Goal: Obtain resource: Download file/media

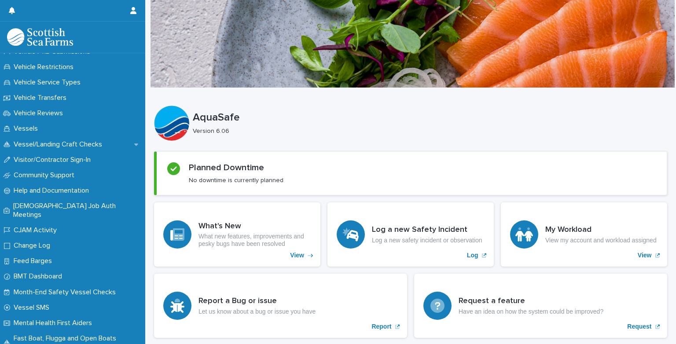
scroll to position [786, 0]
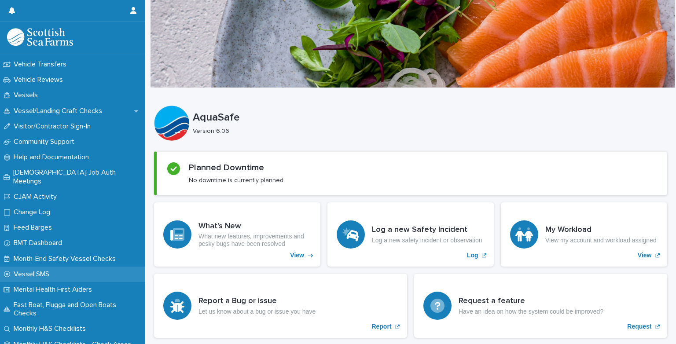
click at [39, 270] on p "Vessel SMS" at bounding box center [33, 274] width 46 height 8
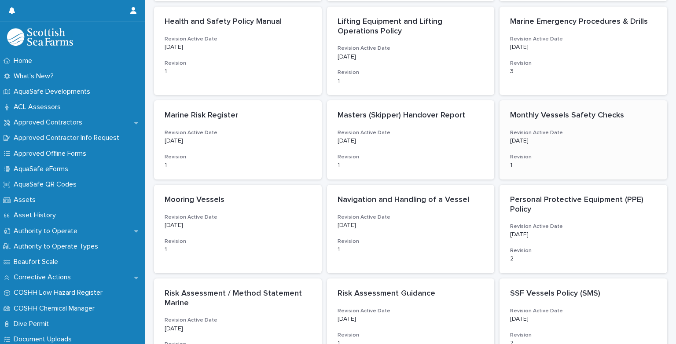
scroll to position [264, 0]
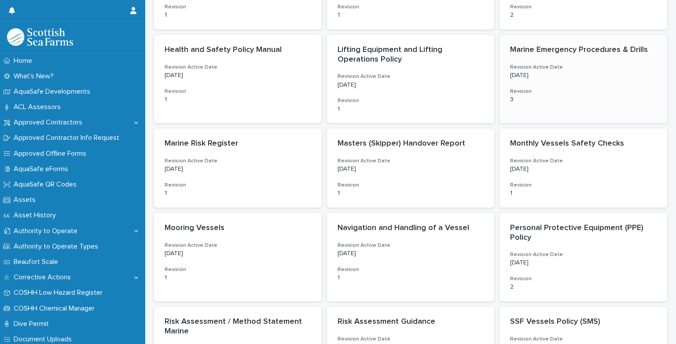
click at [557, 57] on div "Marine Emergency Procedures & Drills Revision Active Date [DATE] Revision 3" at bounding box center [584, 74] width 168 height 79
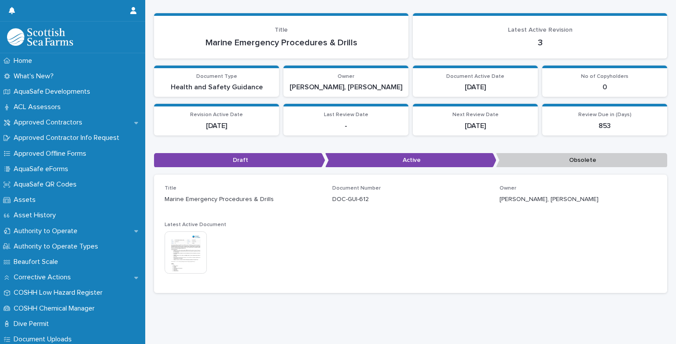
scroll to position [57, 0]
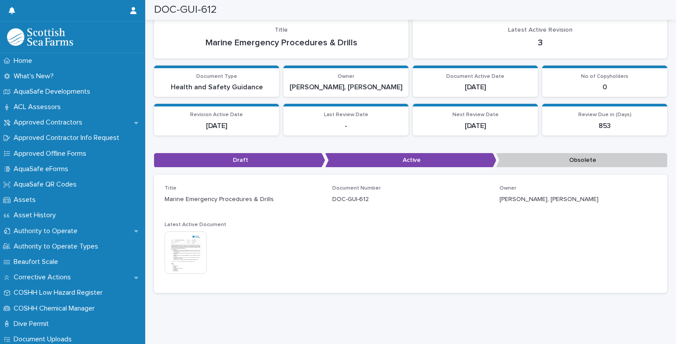
click at [188, 250] on img at bounding box center [186, 253] width 42 height 42
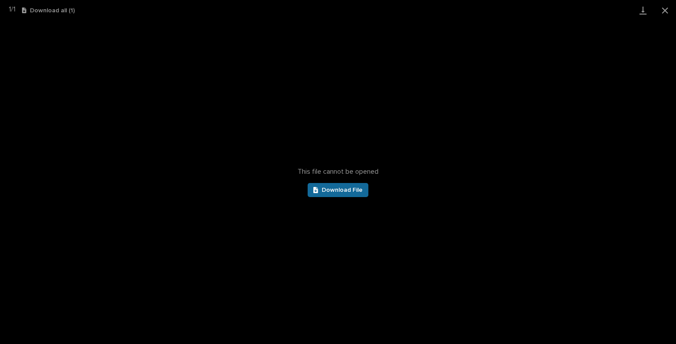
click at [330, 195] on link "Download File" at bounding box center [338, 190] width 61 height 14
click at [666, 11] on button "Close gallery" at bounding box center [665, 10] width 22 height 21
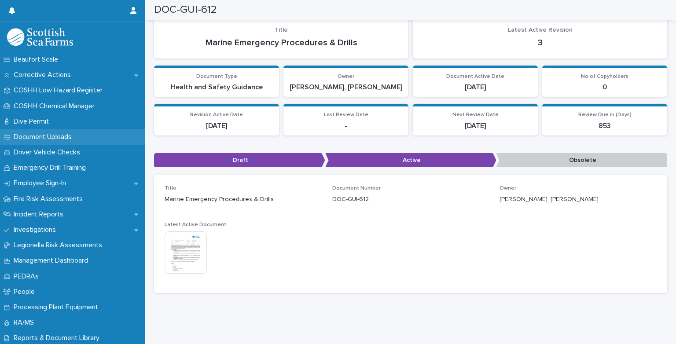
scroll to position [220, 0]
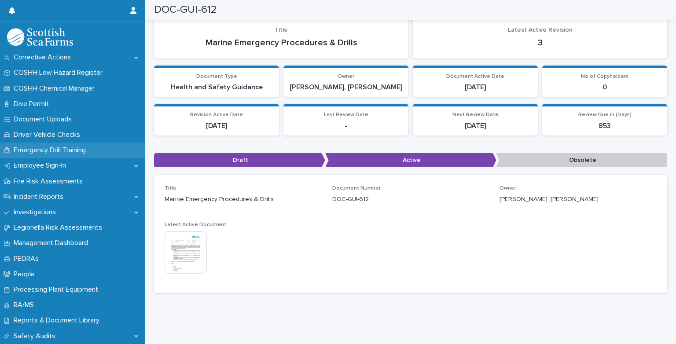
click at [81, 149] on p "Emergency Drill Training" at bounding box center [51, 150] width 83 height 8
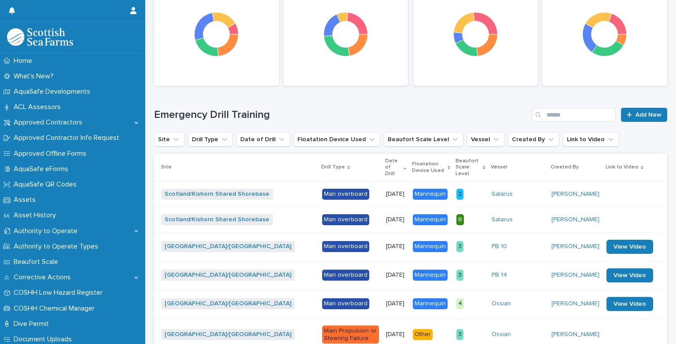
scroll to position [176, 0]
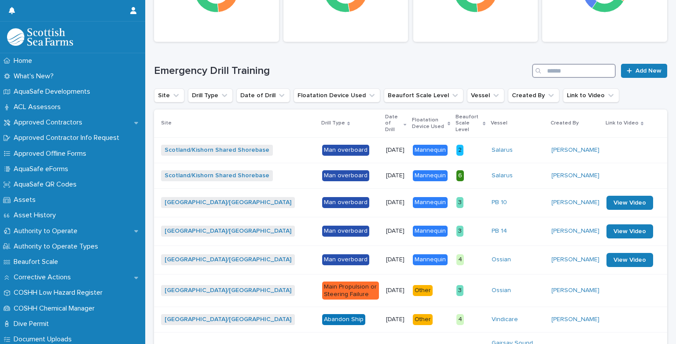
click at [544, 70] on input "Search" at bounding box center [574, 71] width 84 height 14
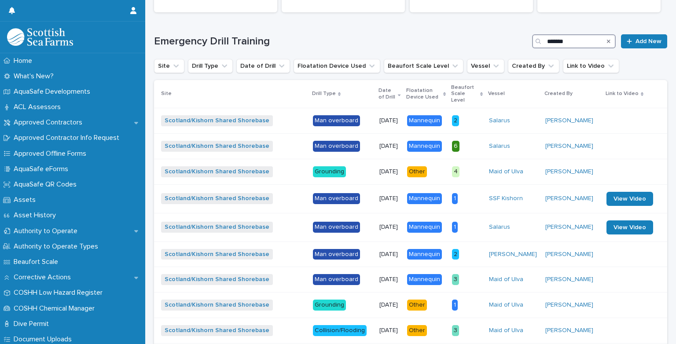
scroll to position [220, 0]
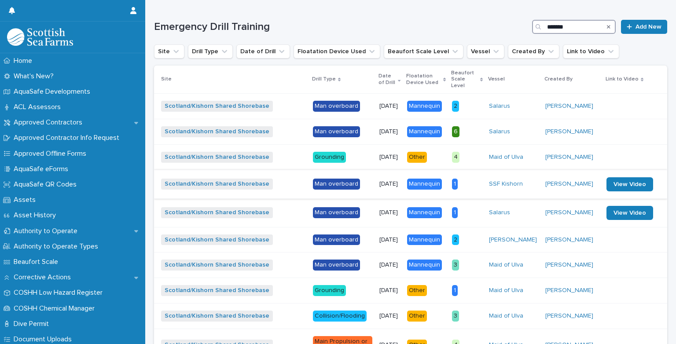
type input "*******"
click at [482, 186] on p "1" at bounding box center [467, 184] width 30 height 11
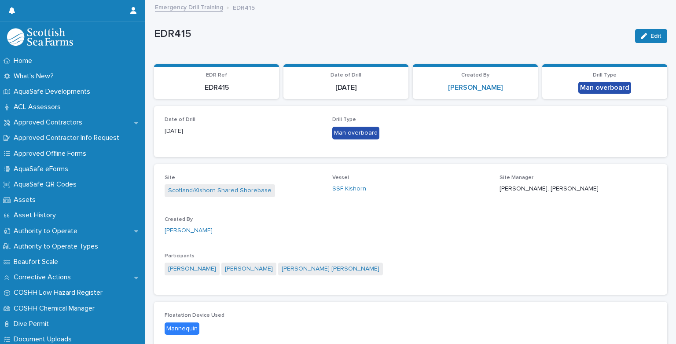
click at [201, 9] on link "Emergency Drill Training" at bounding box center [189, 7] width 68 height 10
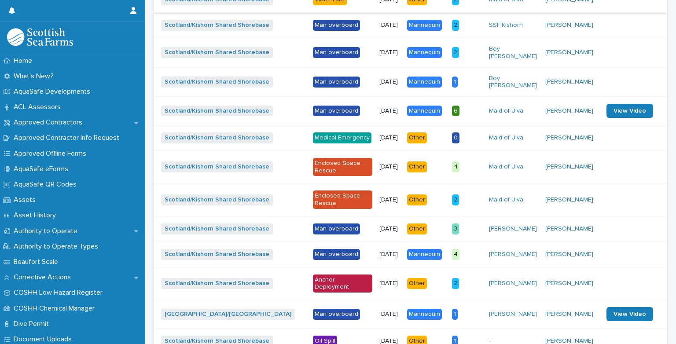
scroll to position [793, 0]
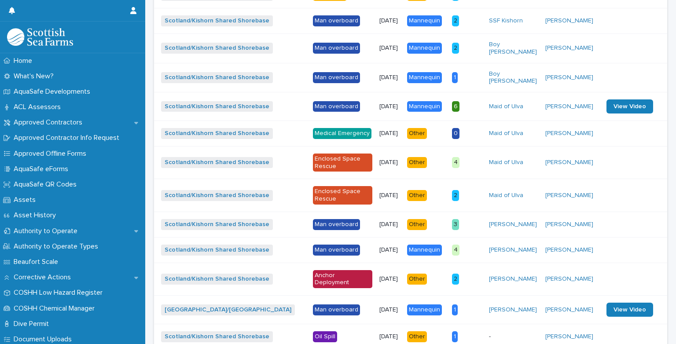
click at [353, 139] on p "Medical Emergency" at bounding box center [342, 133] width 59 height 11
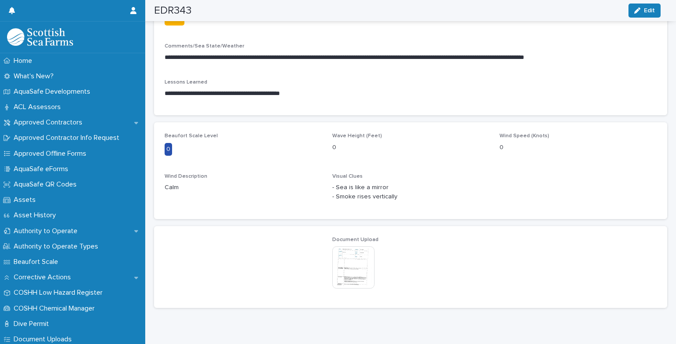
scroll to position [331, 0]
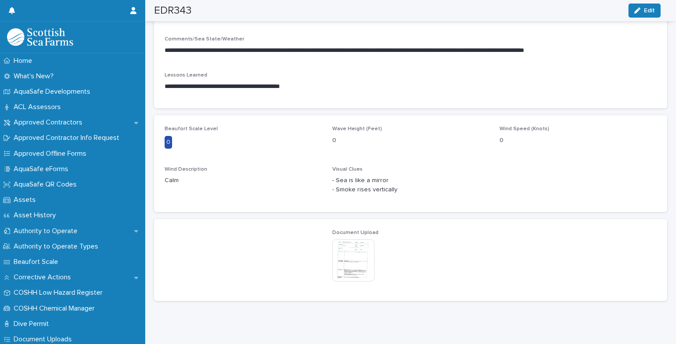
click at [360, 240] on img at bounding box center [353, 261] width 42 height 42
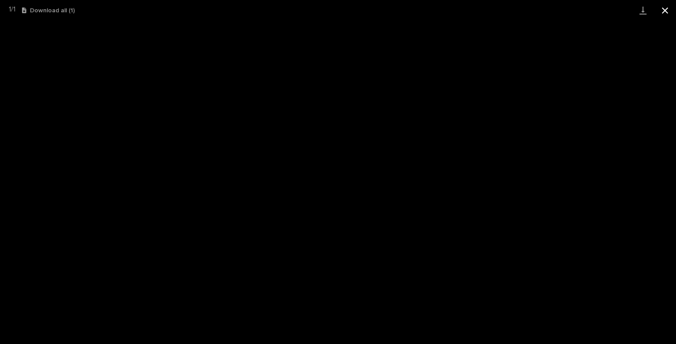
click at [664, 12] on button "Close gallery" at bounding box center [665, 10] width 22 height 21
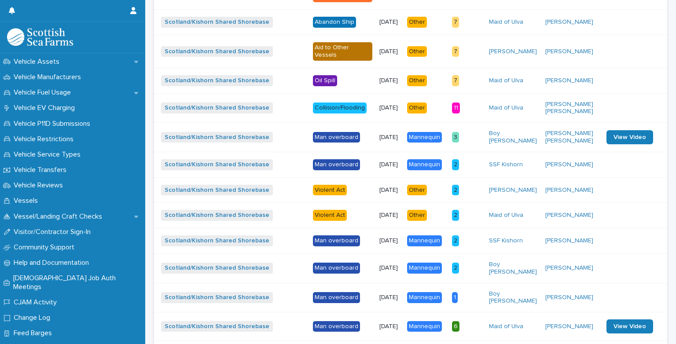
scroll to position [786, 0]
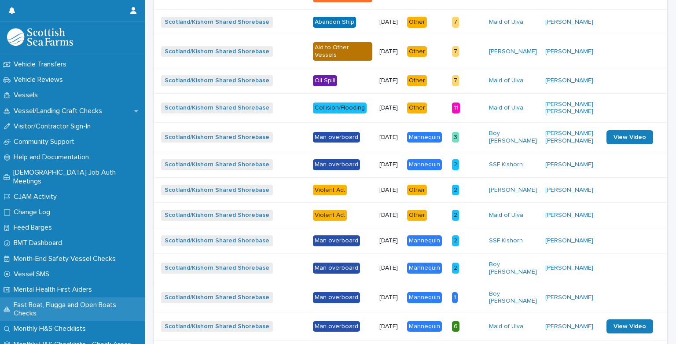
click at [36, 303] on p "Fast Boat, Flugga and Open Boats Checks" at bounding box center [77, 309] width 135 height 17
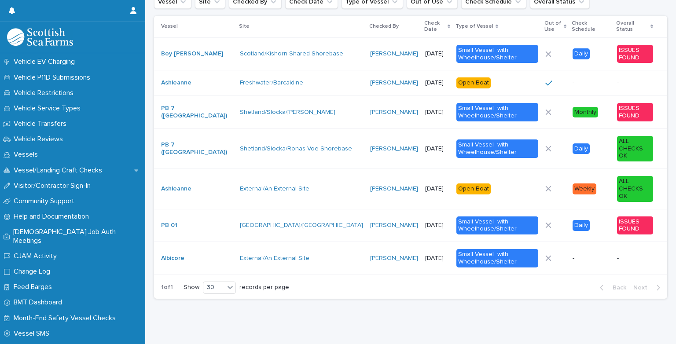
scroll to position [786, 0]
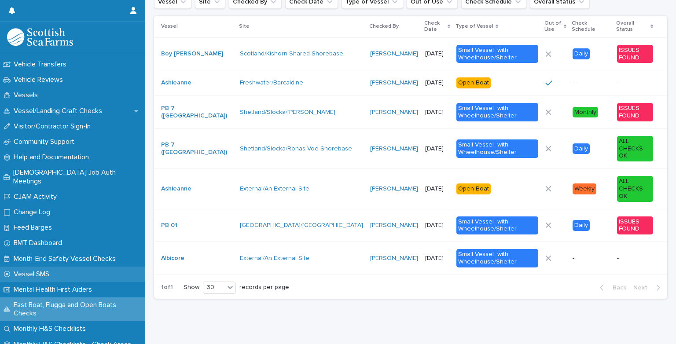
click at [49, 270] on p "Vessel SMS" at bounding box center [33, 274] width 46 height 8
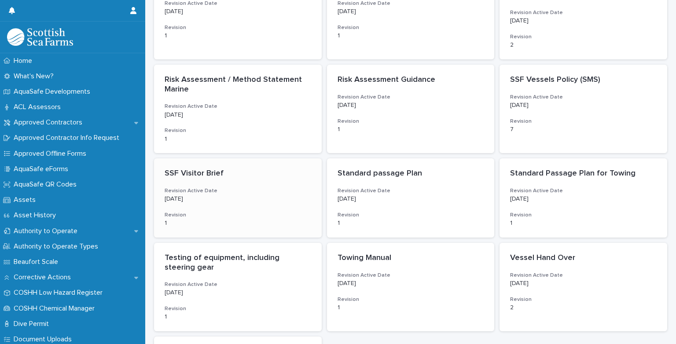
scroll to position [484, 0]
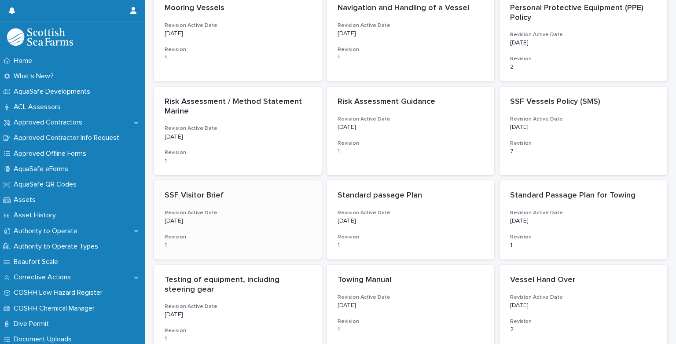
click at [222, 217] on div "[DATE]" at bounding box center [238, 220] width 147 height 9
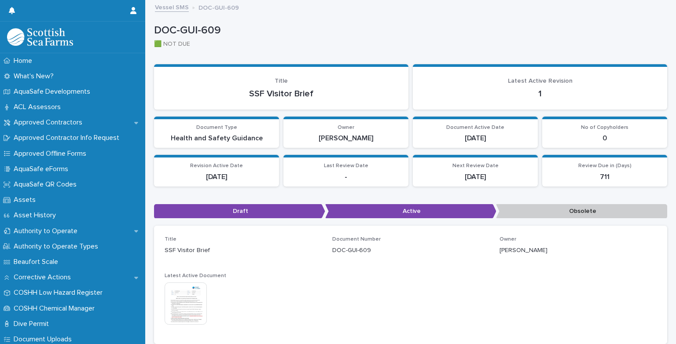
click at [174, 4] on link "Vessel SMS" at bounding box center [172, 7] width 34 height 10
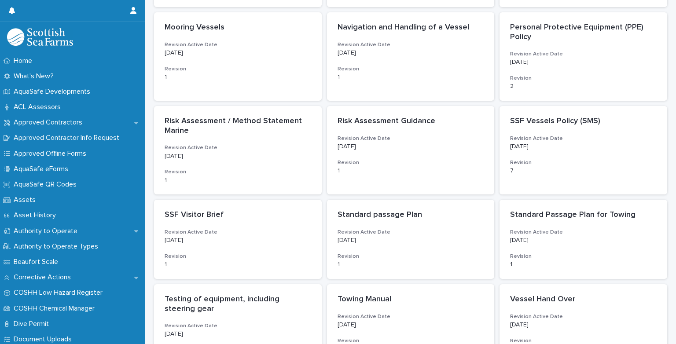
scroll to position [484, 0]
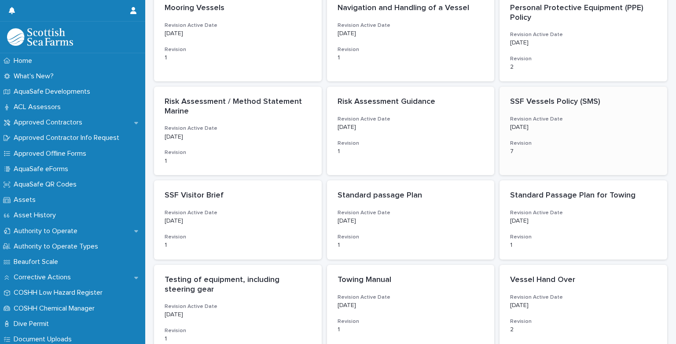
click at [565, 127] on p "[DATE]" at bounding box center [583, 127] width 147 height 7
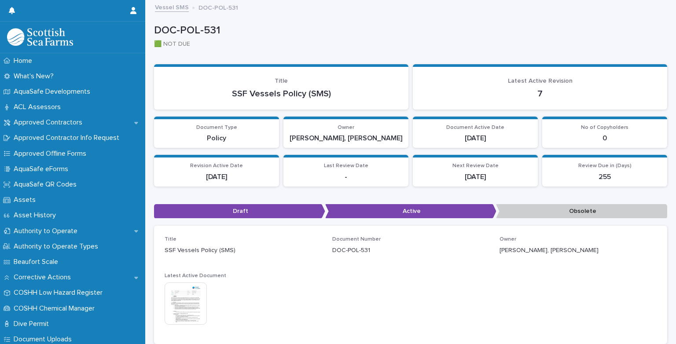
click at [194, 307] on img at bounding box center [186, 304] width 42 height 42
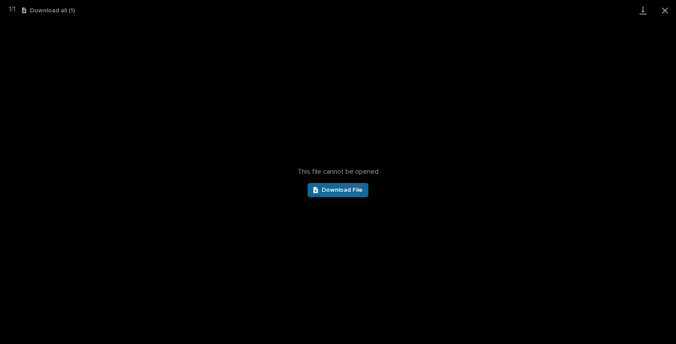
click at [336, 191] on span "Download File" at bounding box center [342, 190] width 41 height 6
click at [664, 12] on button "Close gallery" at bounding box center [665, 10] width 22 height 21
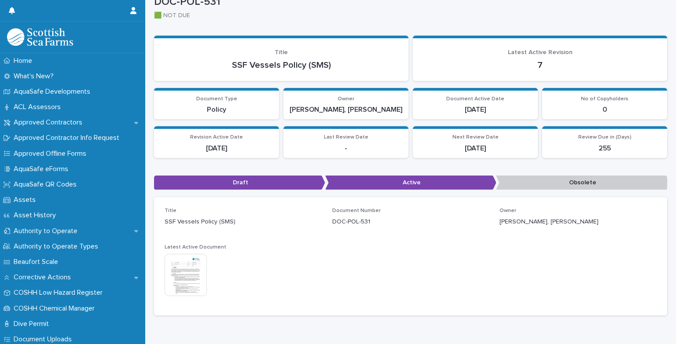
scroll to position [57, 0]
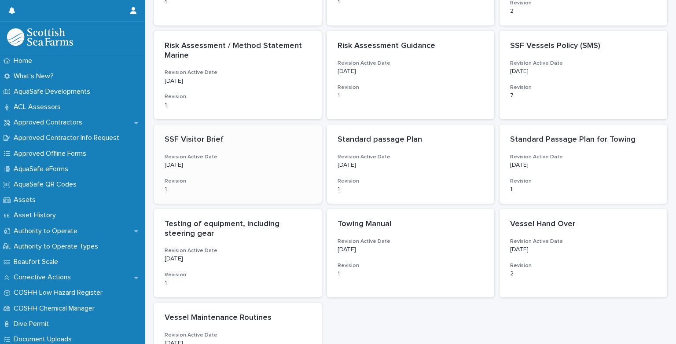
scroll to position [518, 0]
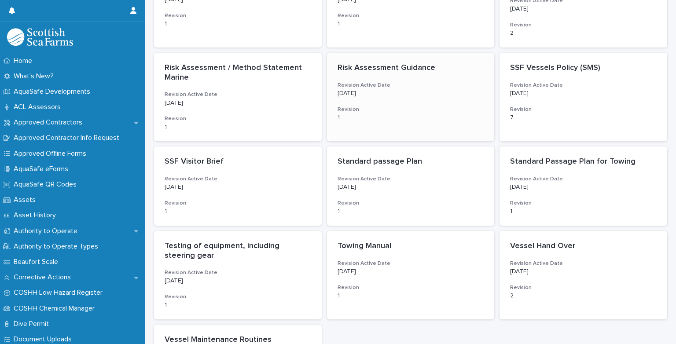
click at [388, 82] on h3 "Revision Active Date" at bounding box center [411, 85] width 147 height 7
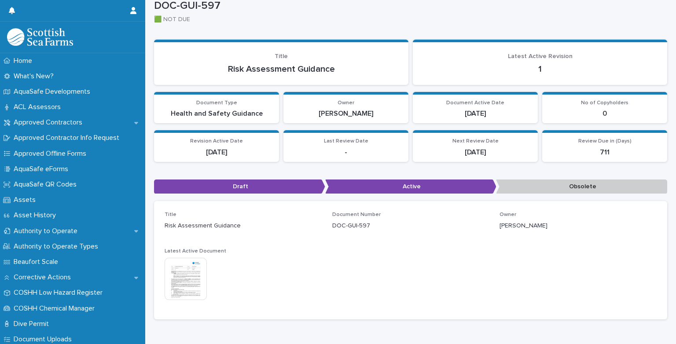
scroll to position [44, 0]
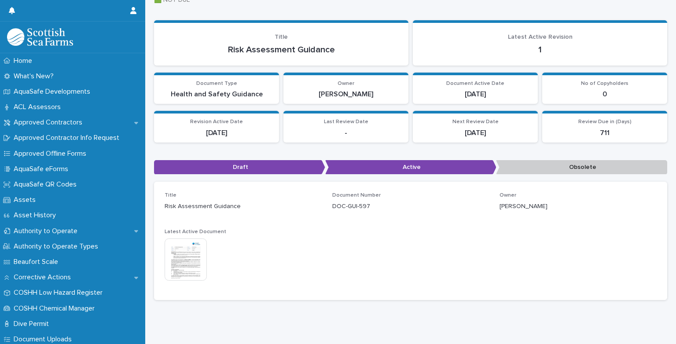
click at [195, 251] on img at bounding box center [186, 260] width 42 height 42
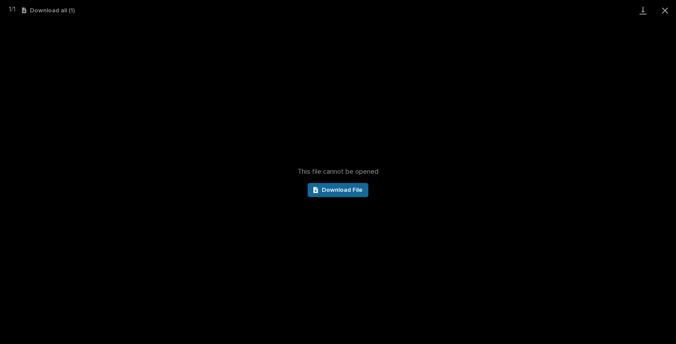
click at [346, 191] on span "Download File" at bounding box center [342, 190] width 41 height 6
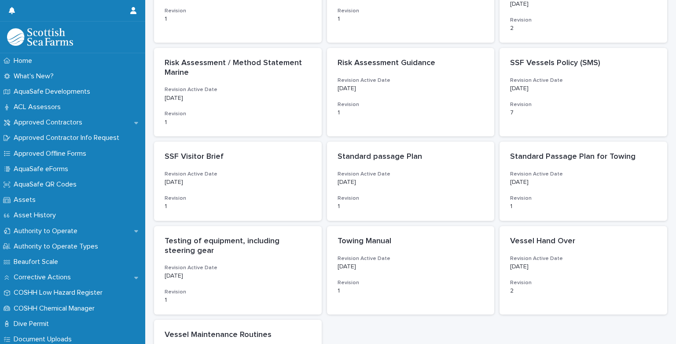
scroll to position [528, 0]
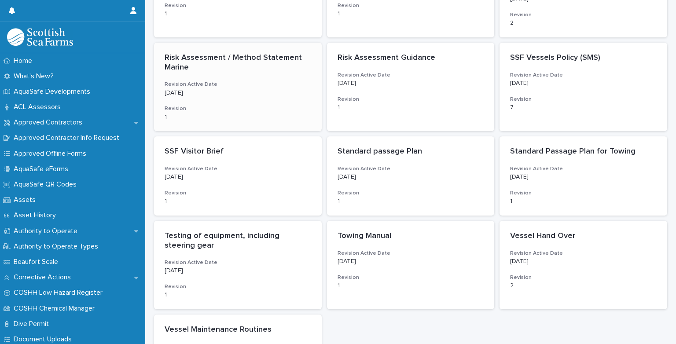
click at [225, 69] on p "Risk Assessment / Method Statement Marine" at bounding box center [238, 62] width 147 height 19
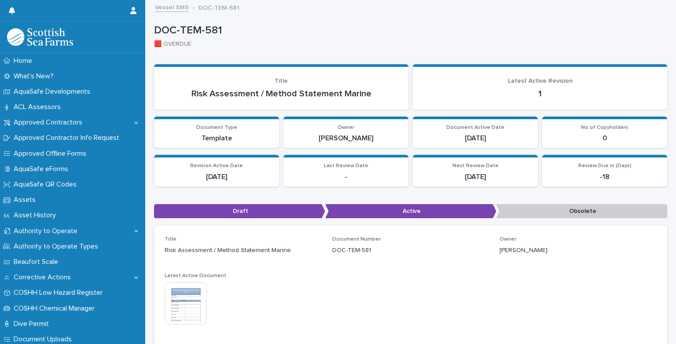
click at [187, 292] on img at bounding box center [186, 304] width 42 height 42
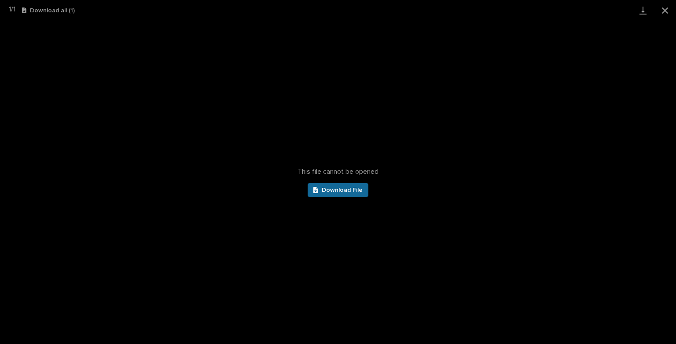
click at [331, 190] on span "Download File" at bounding box center [342, 190] width 41 height 6
